Goal: Task Accomplishment & Management: Use online tool/utility

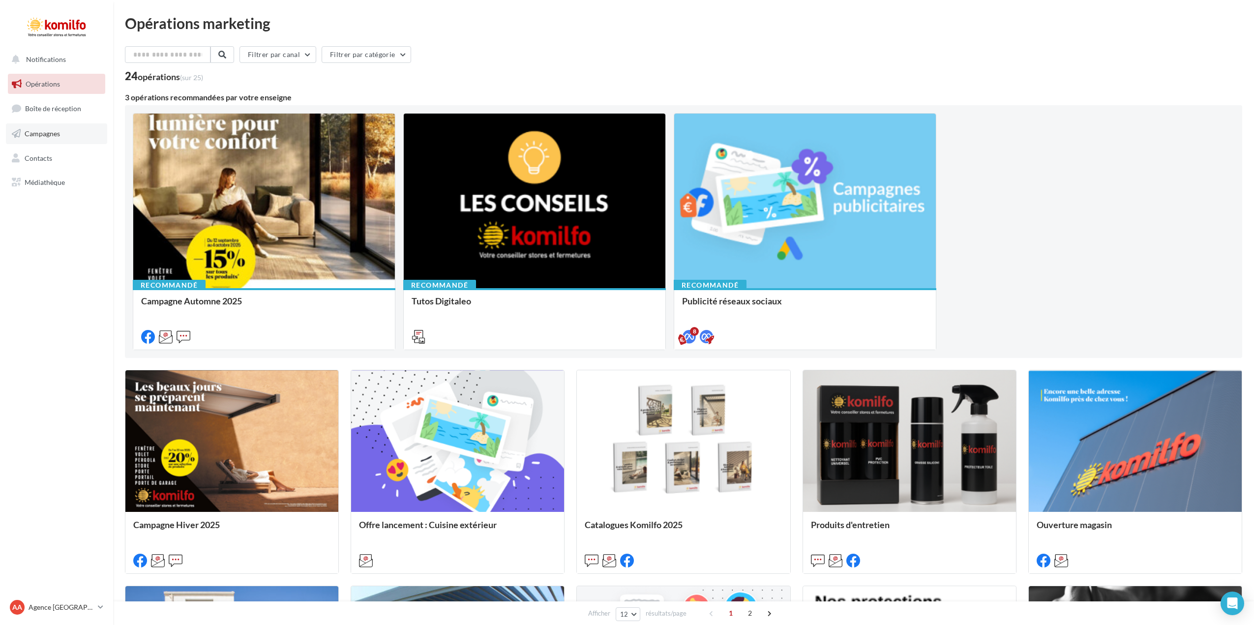
click at [40, 132] on span "Campagnes" at bounding box center [42, 133] width 35 height 8
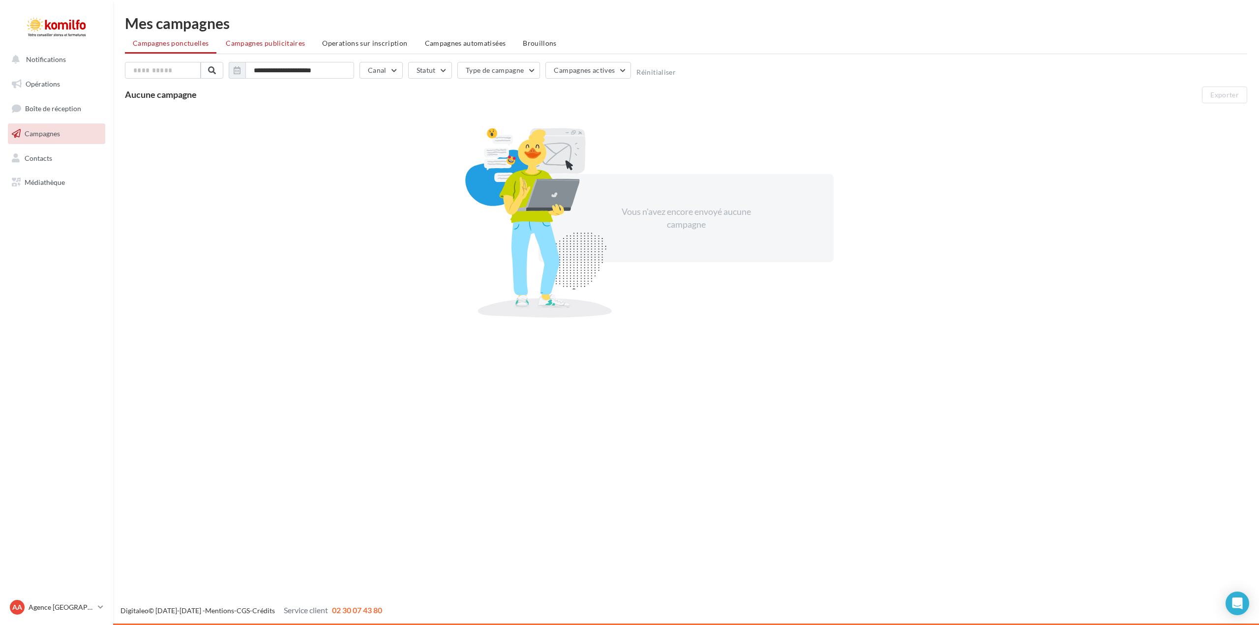
click at [263, 44] on span "Campagnes publicitaires" at bounding box center [265, 43] width 79 height 8
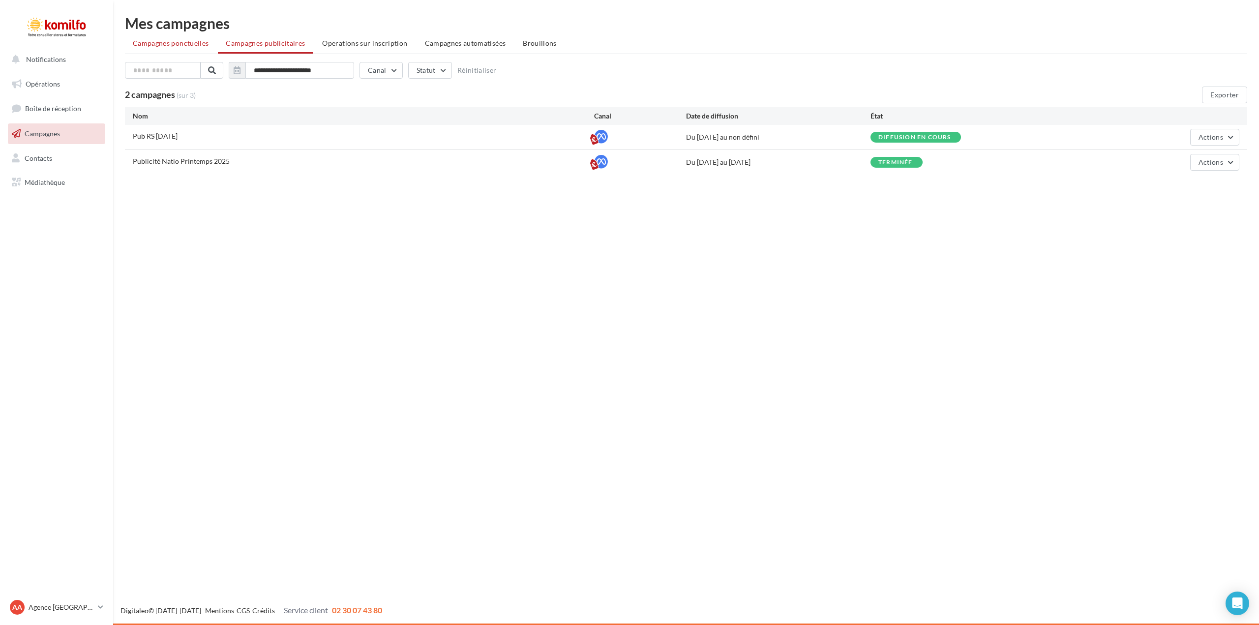
click at [186, 44] on span "Campagnes ponctuelles" at bounding box center [171, 43] width 76 height 8
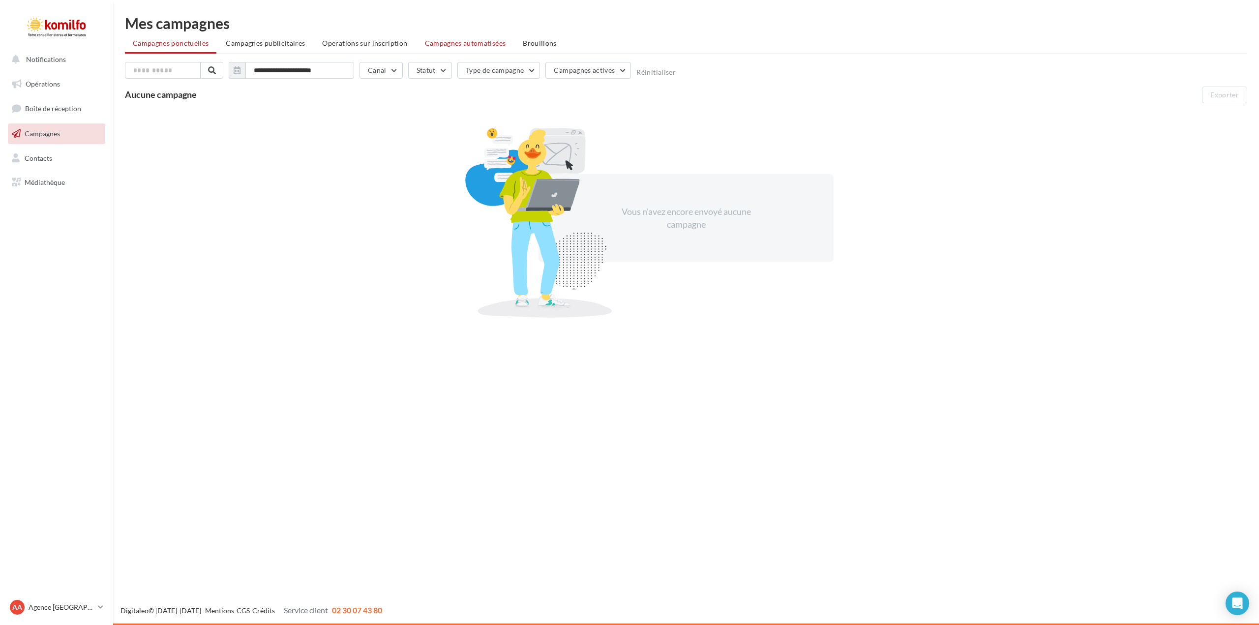
click at [448, 41] on span "Campagnes automatisées" at bounding box center [465, 43] width 81 height 8
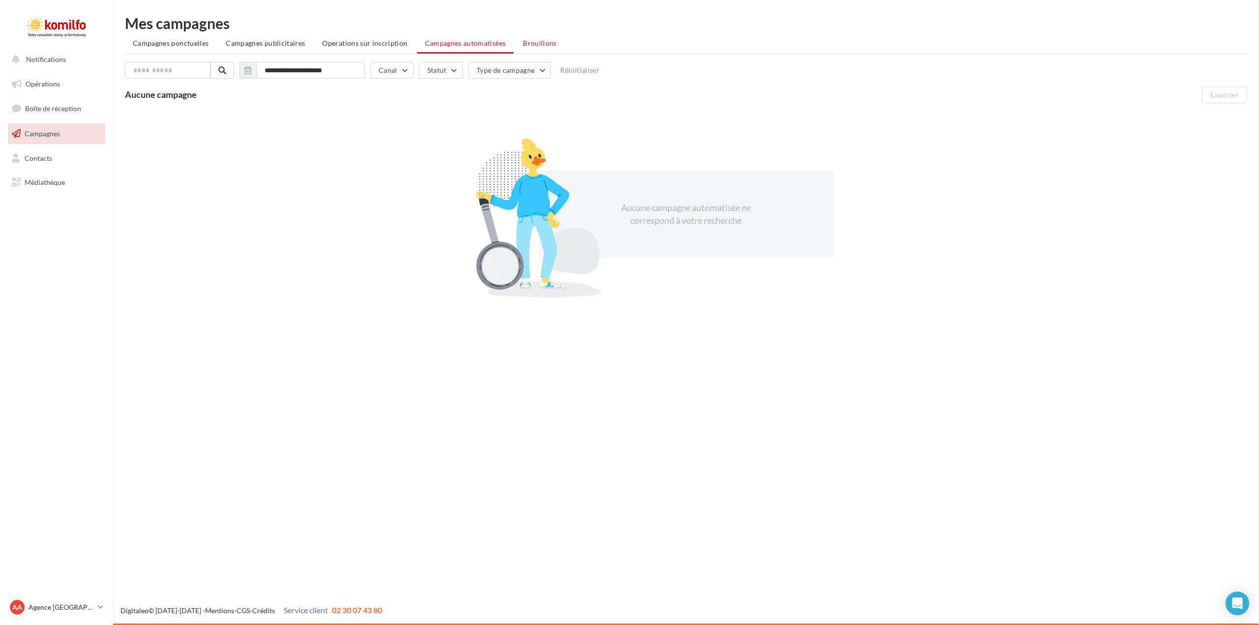
click at [534, 41] on span "Brouillons" at bounding box center [540, 43] width 34 height 8
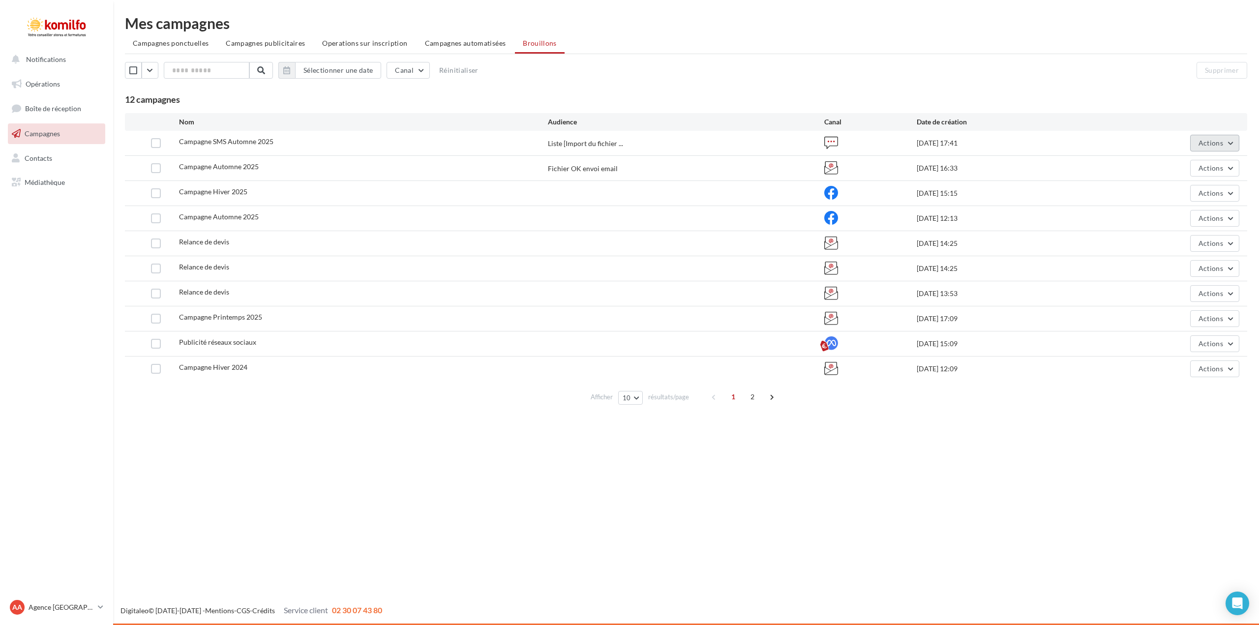
click at [1225, 144] on button "Actions" at bounding box center [1215, 143] width 49 height 17
click at [1183, 164] on button "Editer" at bounding box center [1190, 166] width 98 height 26
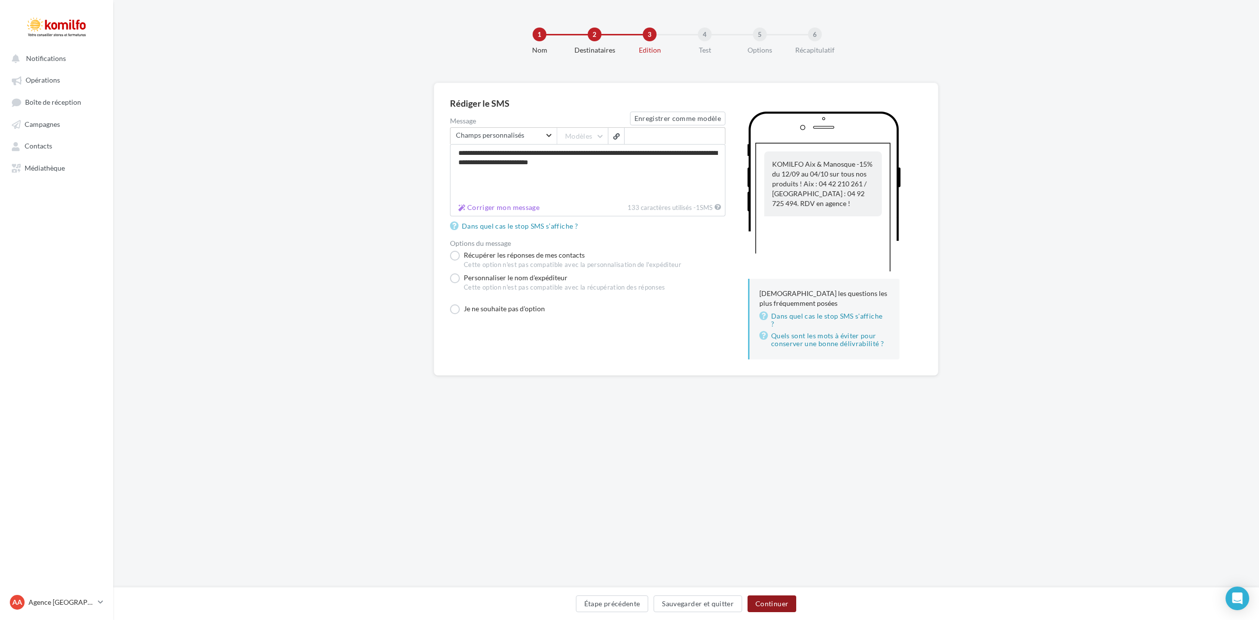
click at [771, 600] on button "Continuer" at bounding box center [772, 604] width 49 height 17
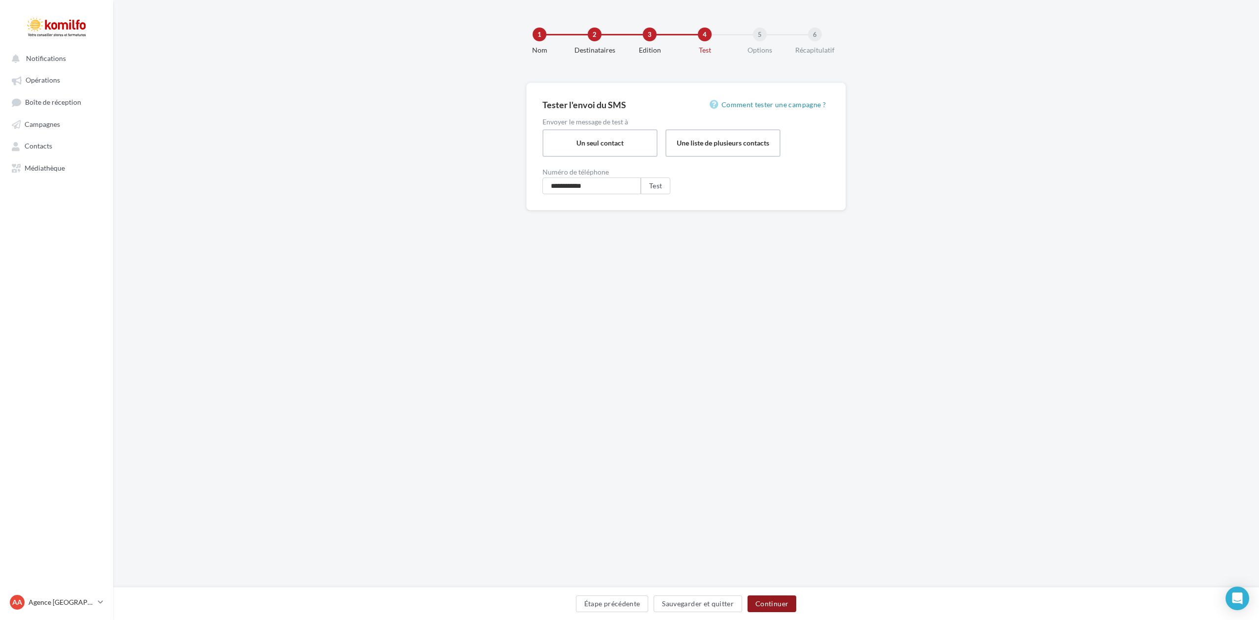
click at [771, 600] on button "Continuer" at bounding box center [772, 604] width 49 height 17
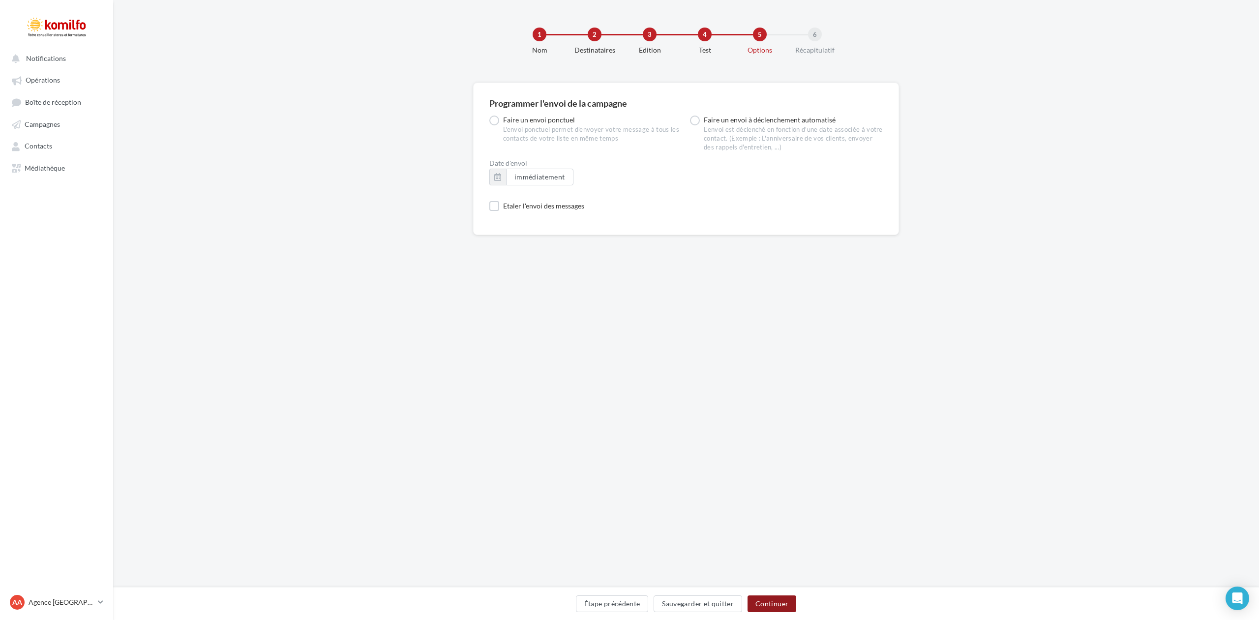
click at [771, 600] on button "Continuer" at bounding box center [772, 604] width 49 height 17
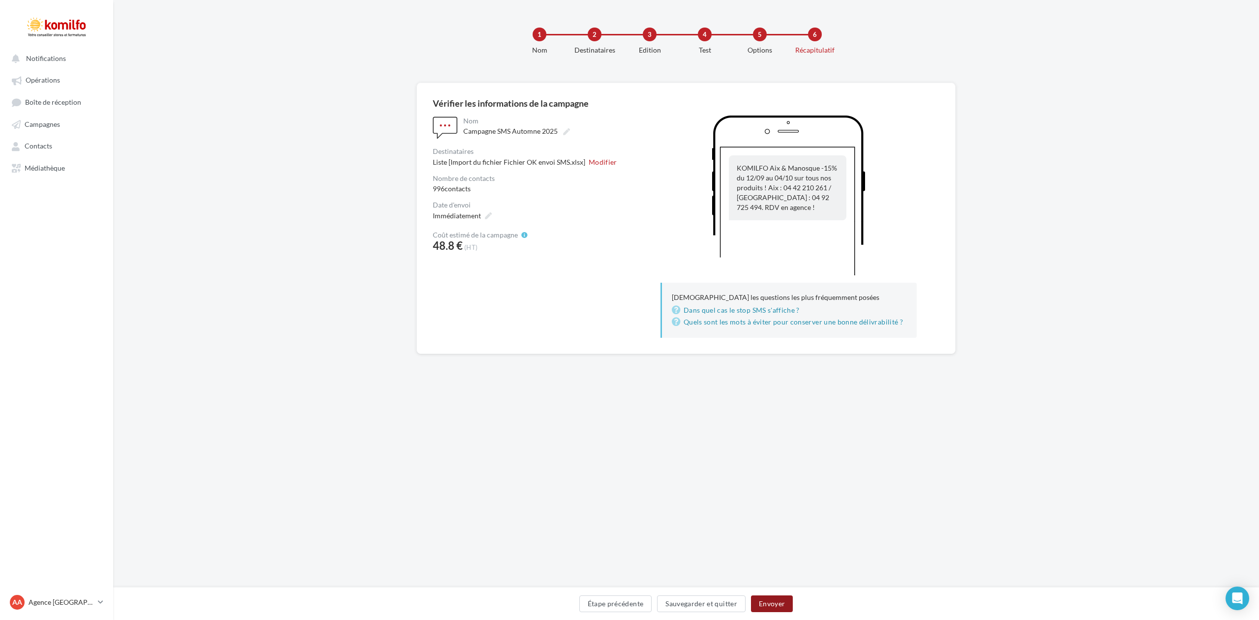
click at [771, 600] on button "Envoyer" at bounding box center [772, 604] width 42 height 17
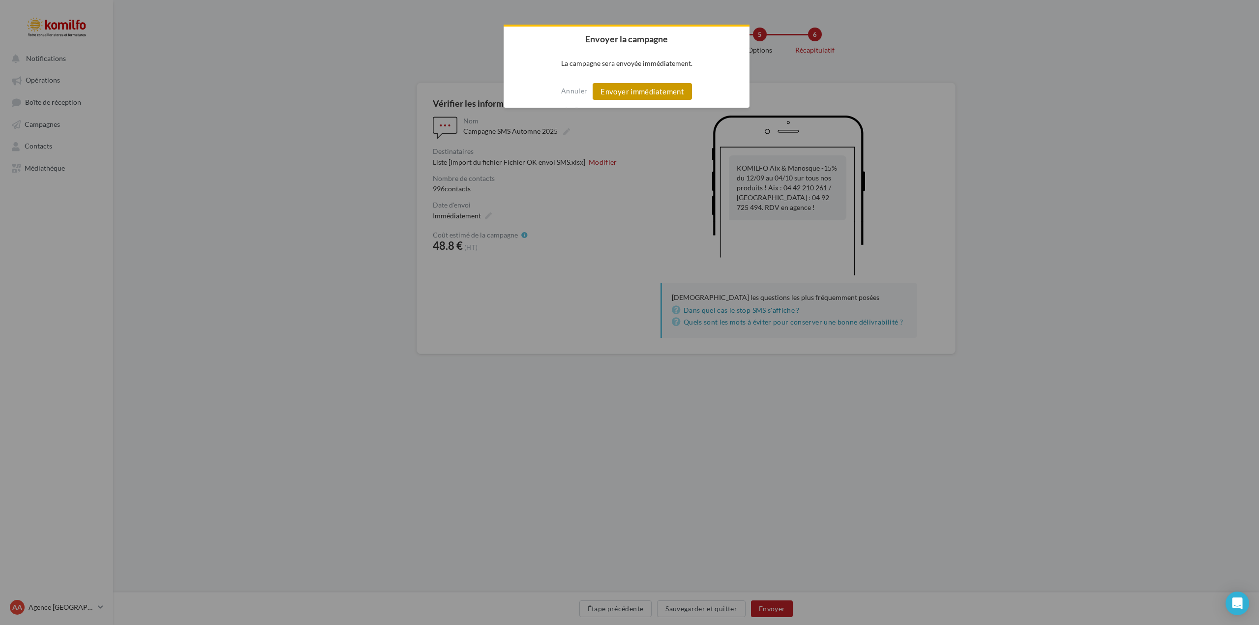
click at [627, 92] on button "Envoyer immédiatement" at bounding box center [642, 91] width 99 height 17
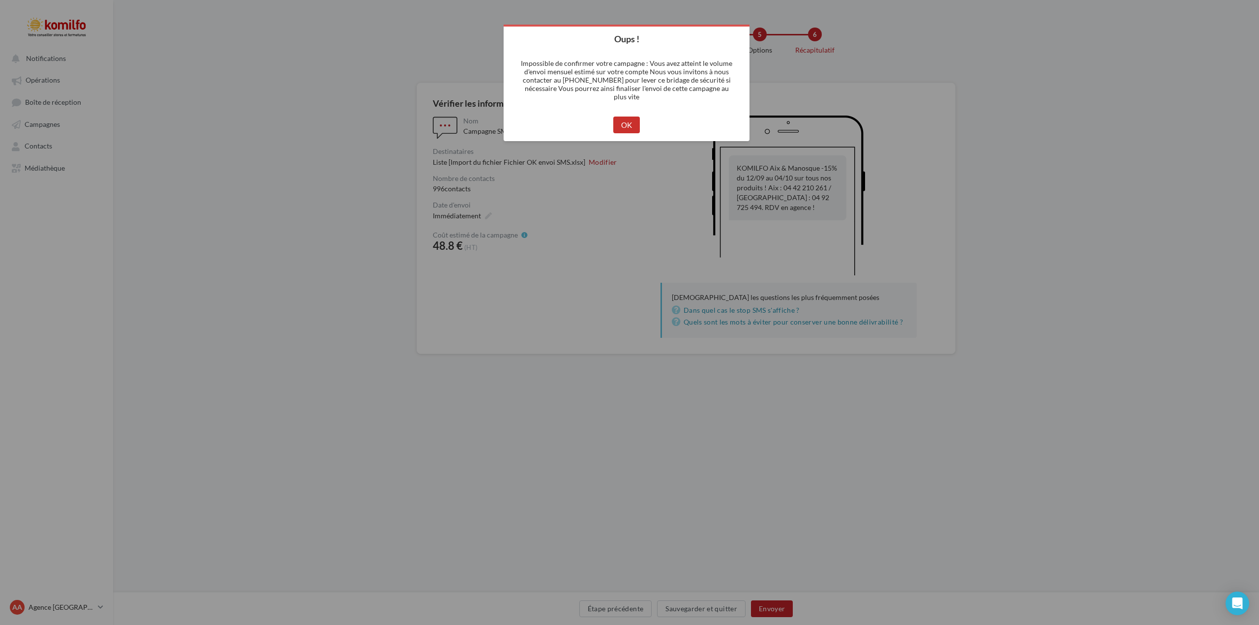
click at [627, 125] on button "OK" at bounding box center [626, 125] width 27 height 17
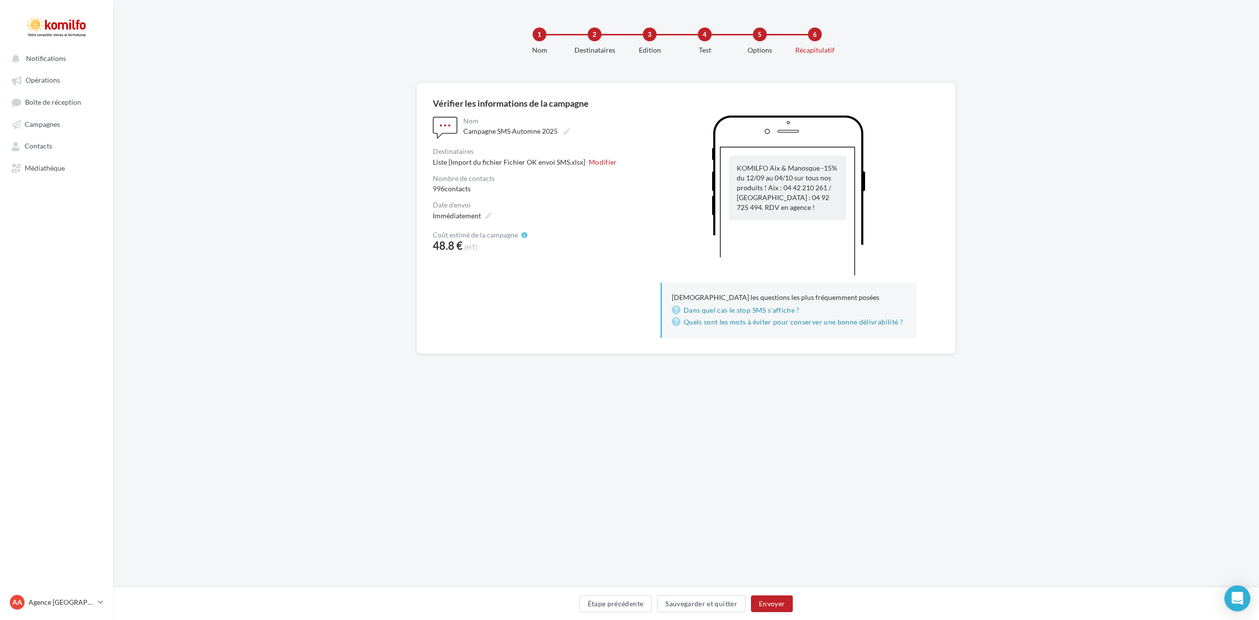
click at [1244, 601] on div "Open Intercom Messenger" at bounding box center [1238, 599] width 26 height 26
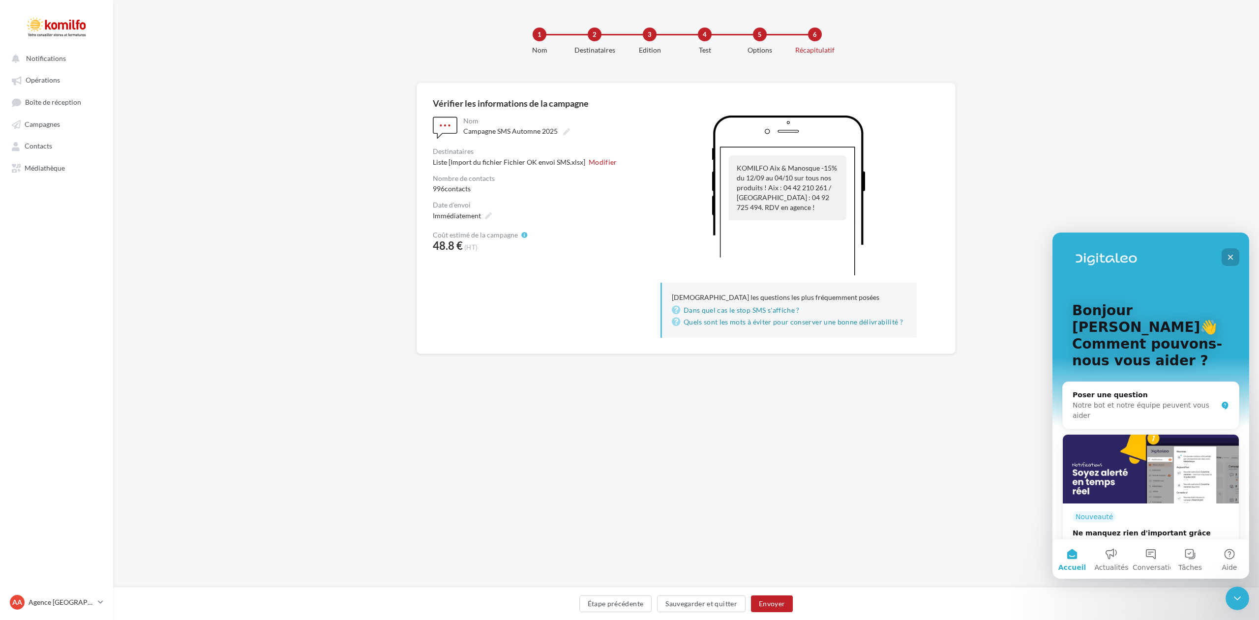
click at [1232, 254] on icon "Fermer" at bounding box center [1231, 257] width 8 height 8
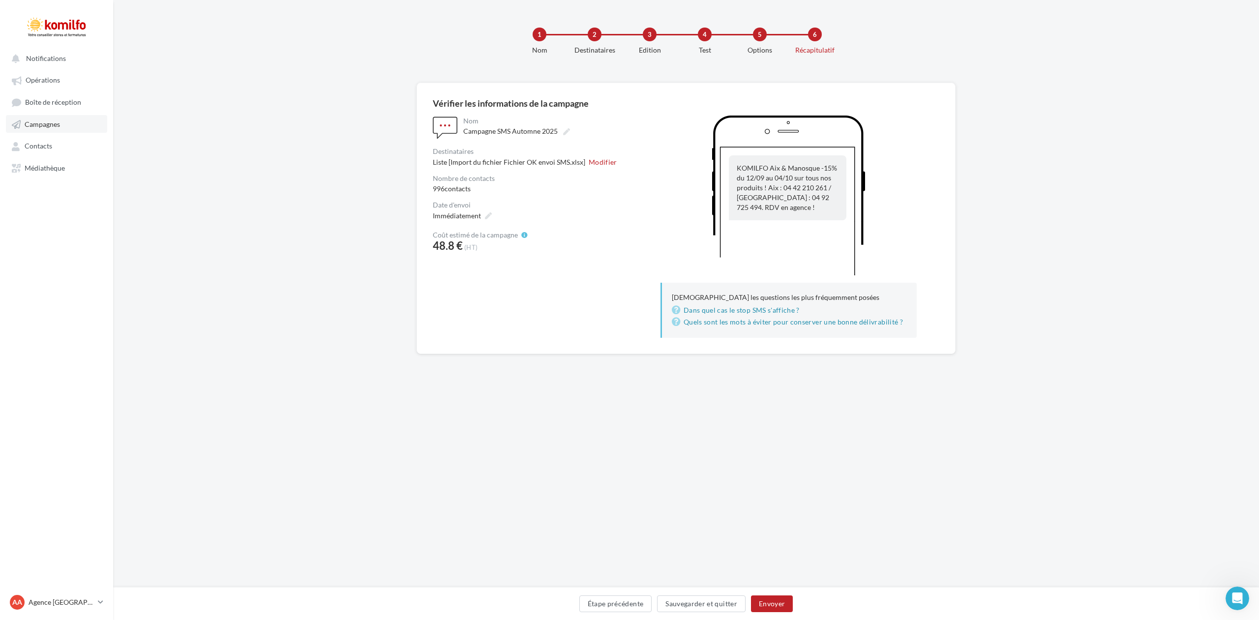
click at [47, 122] on span "Campagnes" at bounding box center [42, 124] width 35 height 8
